Goal: Answer question/provide support

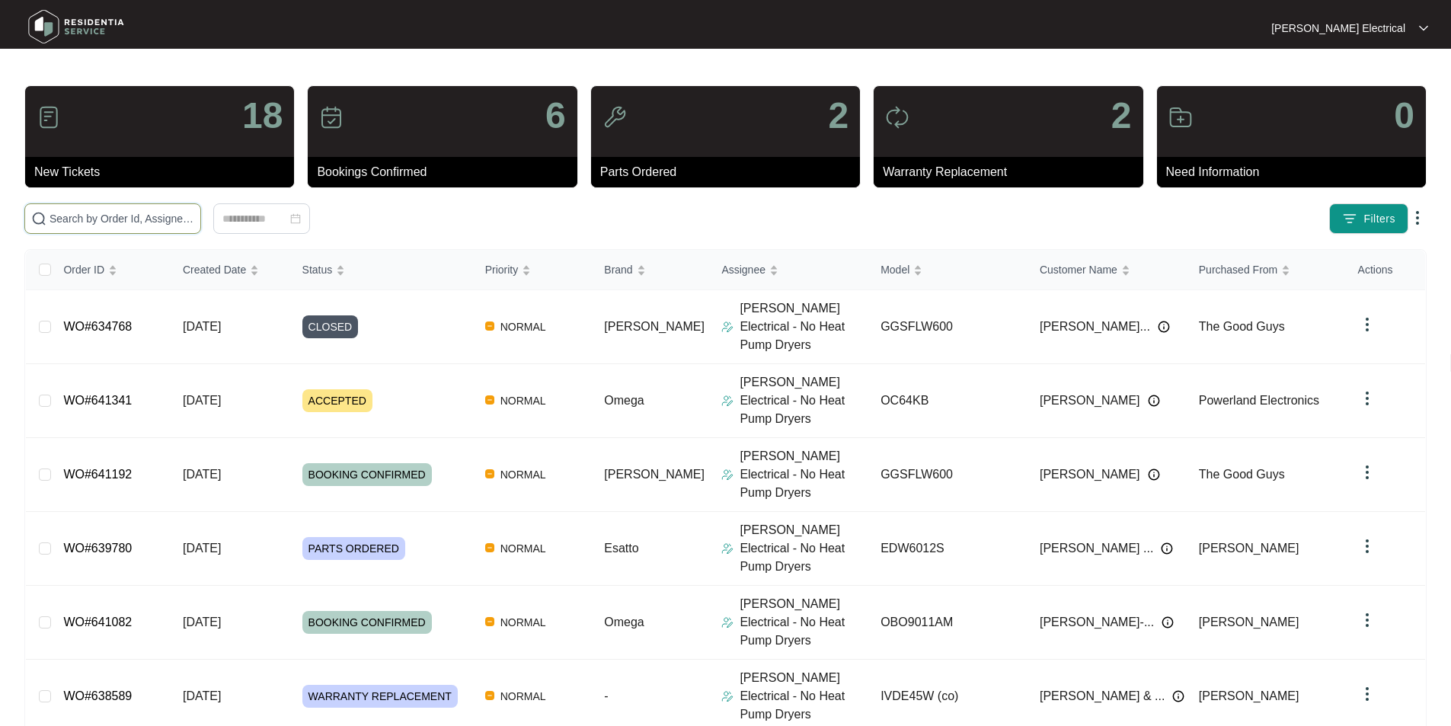
click at [118, 219] on input "text" at bounding box center [122, 218] width 145 height 17
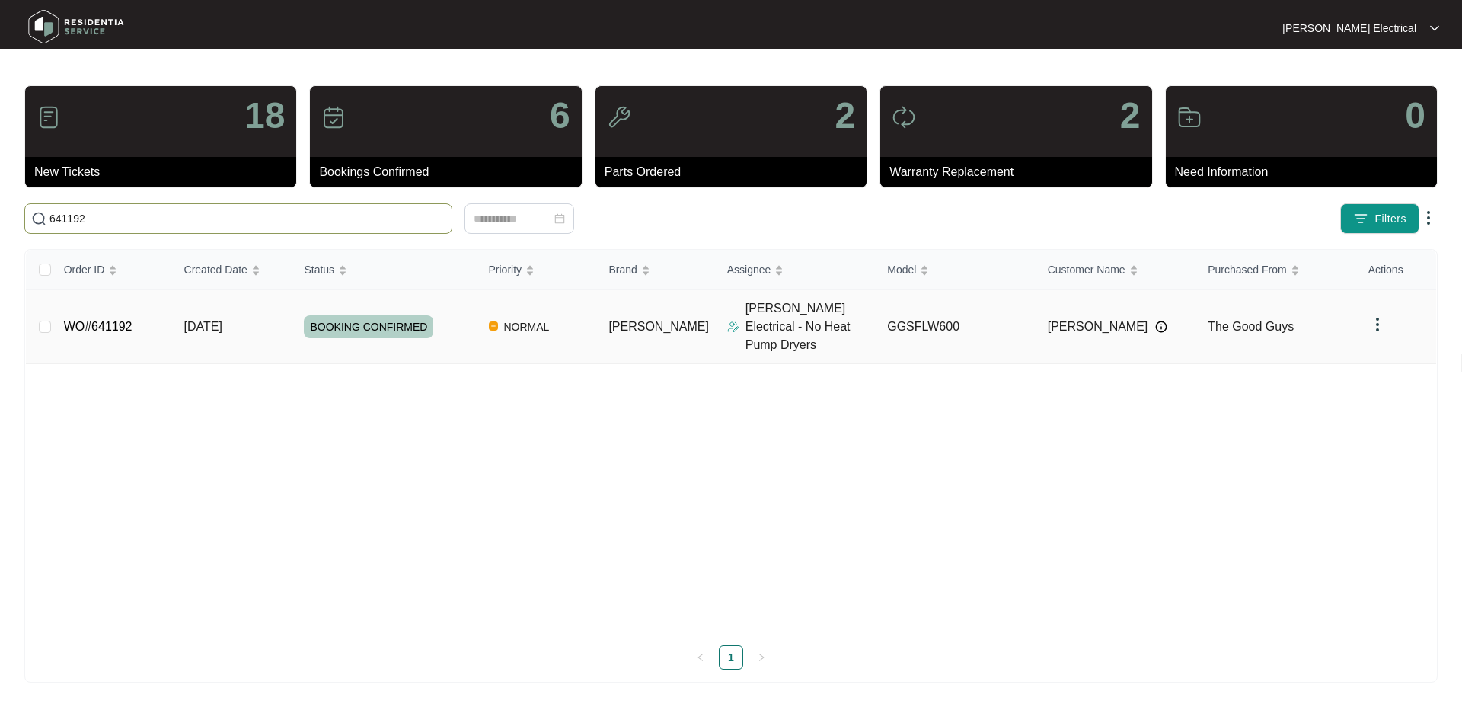
type input "641192"
click at [262, 315] on td "[DATE]" at bounding box center [232, 327] width 120 height 74
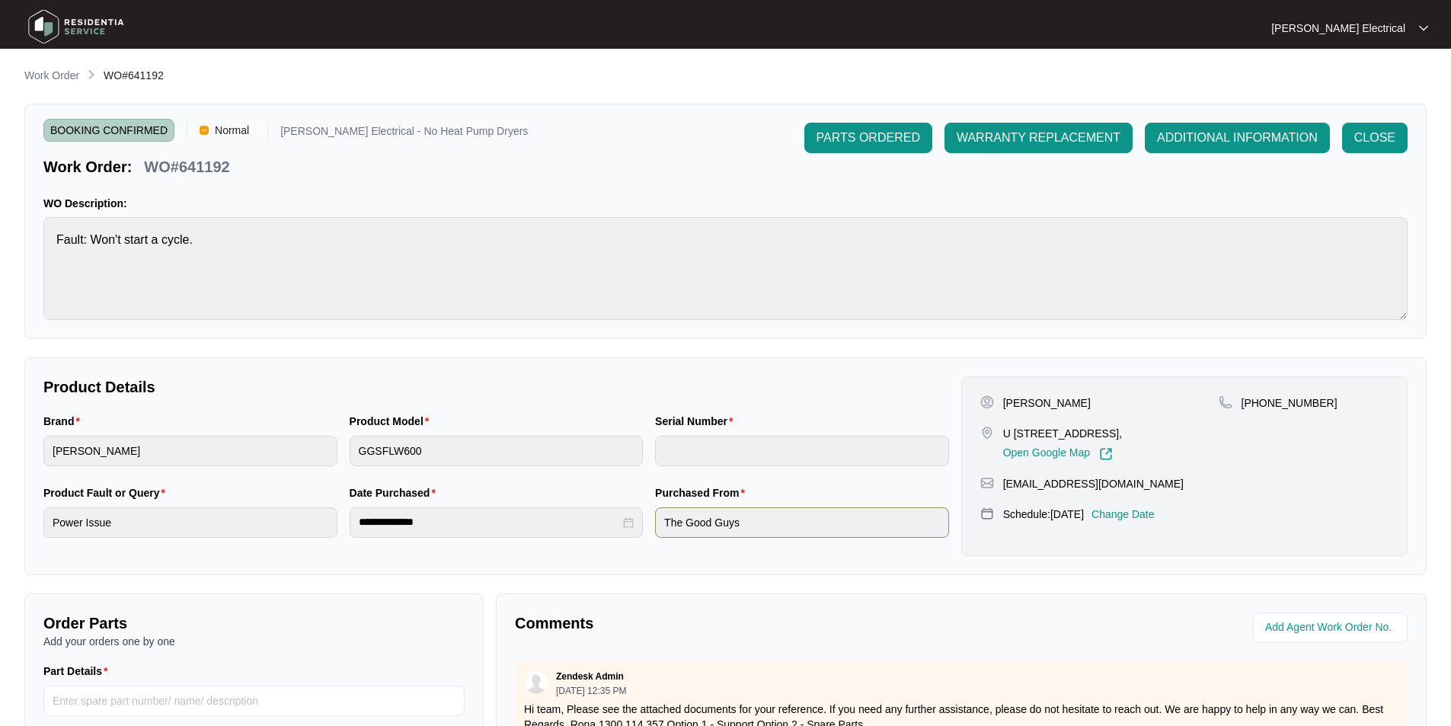
scroll to position [285, 0]
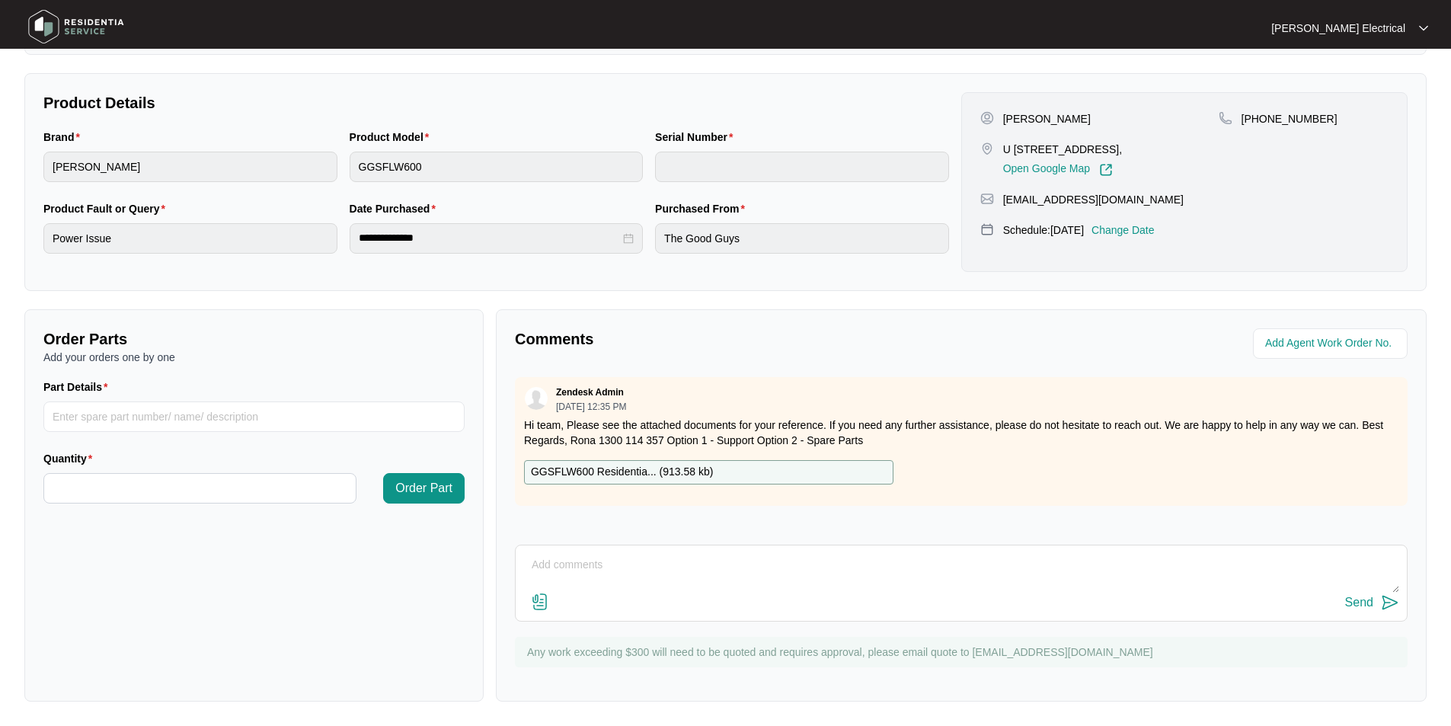
click at [609, 578] on textarea at bounding box center [961, 573] width 876 height 40
paste textarea "[PERSON_NAME] washing machine will not start cycle, just locks the door. Replac…"
type textarea "[PERSON_NAME] washing machine will not start cycle, just locks the door. Replac…"
click at [1355, 601] on div "Send" at bounding box center [1359, 603] width 28 height 14
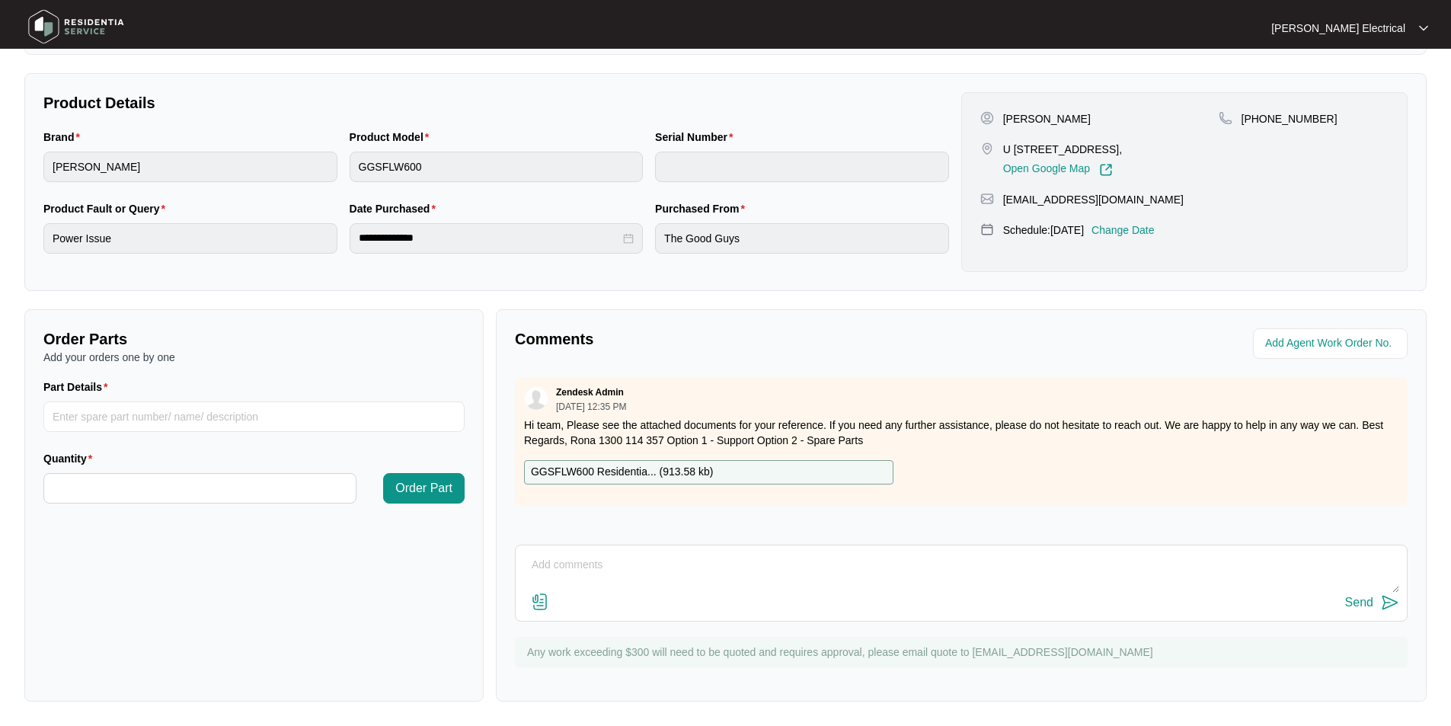
scroll to position [0, 0]
